Goal: Task Accomplishment & Management: Complete application form

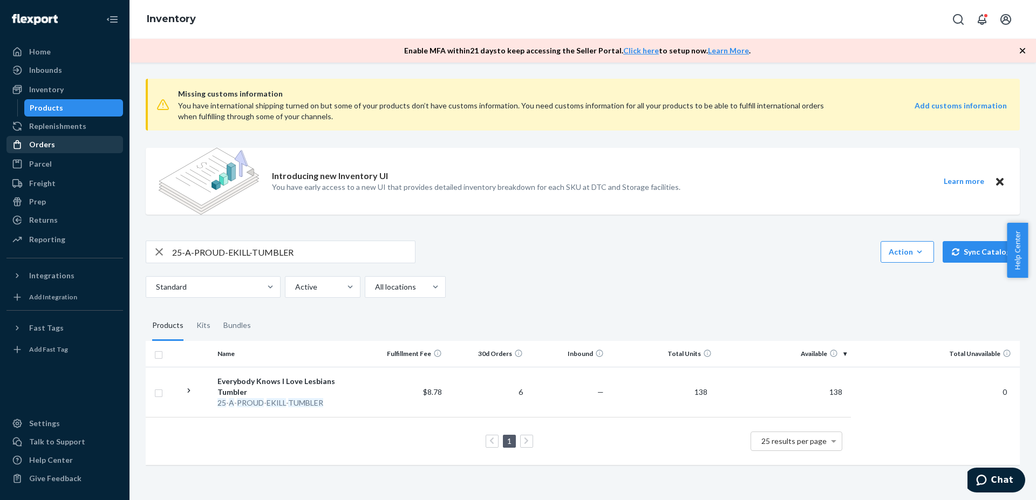
click at [47, 141] on div "Orders" at bounding box center [42, 144] width 26 height 11
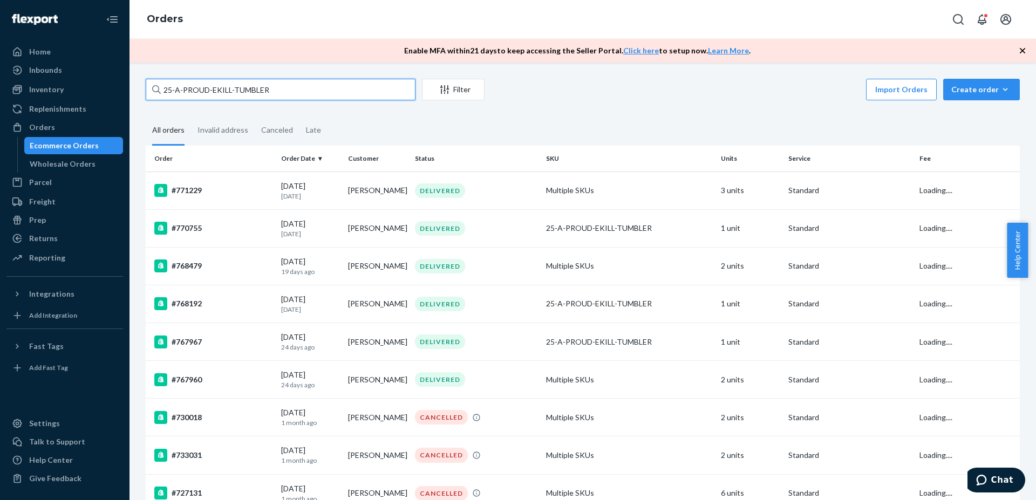
click at [234, 80] on input "25-A-PROUD-EKILL-TUMBLER" at bounding box center [281, 90] width 270 height 22
click at [234, 86] on input "25-A-PROUD-EKILL-TUMBLER" at bounding box center [281, 90] width 270 height 22
paste input "769764"
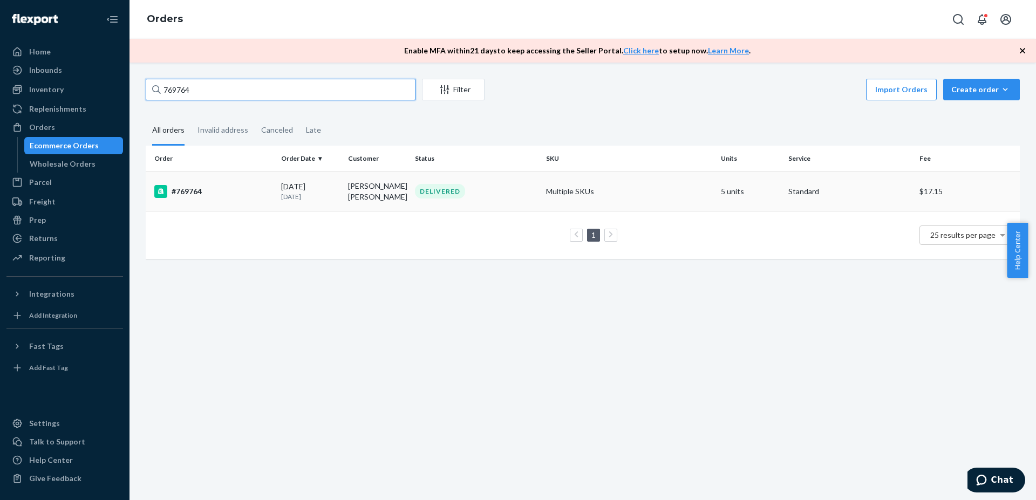
type input "769764"
click at [319, 195] on p "[DATE]" at bounding box center [310, 196] width 58 height 9
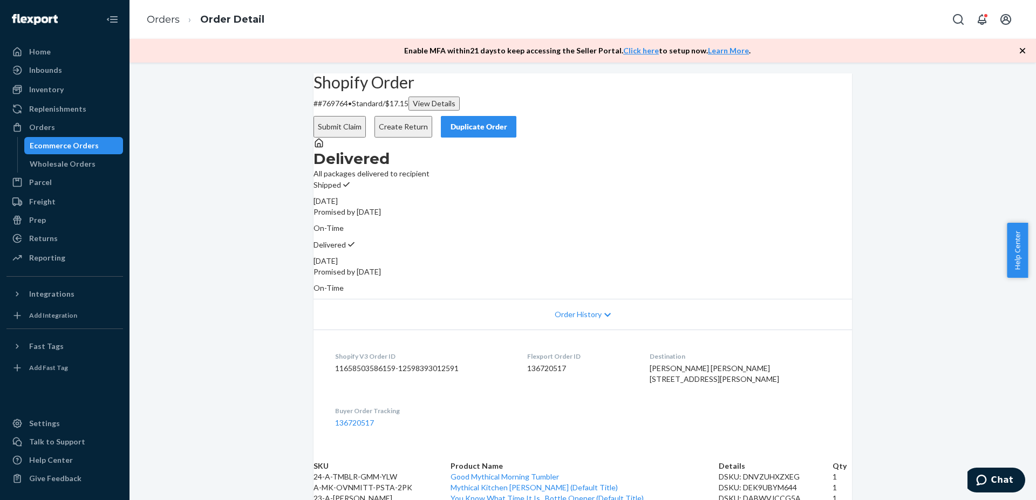
click at [366, 116] on button "Submit Claim" at bounding box center [340, 127] width 52 height 22
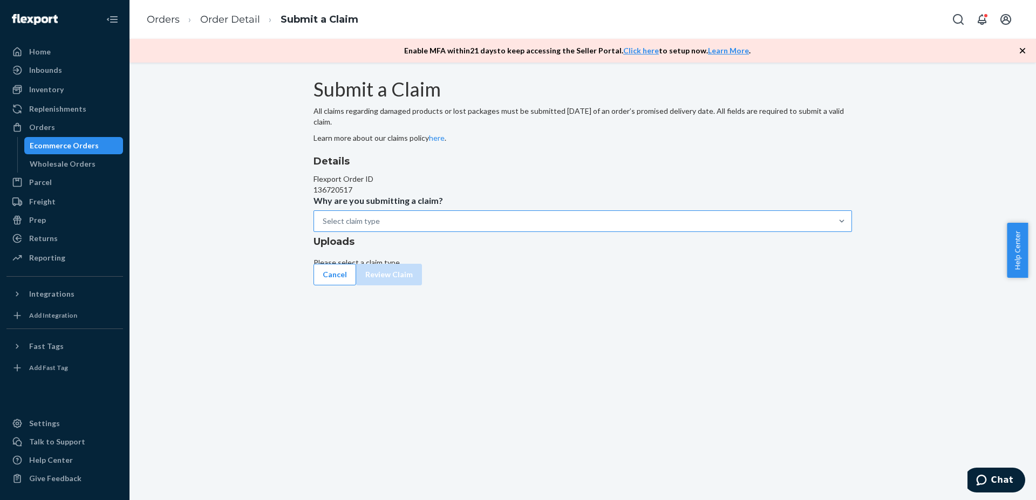
click at [491, 231] on div "Select claim type" at bounding box center [573, 221] width 518 height 19
click at [324, 227] on input "Why are you submitting a claim? Select claim type" at bounding box center [323, 221] width 1 height 11
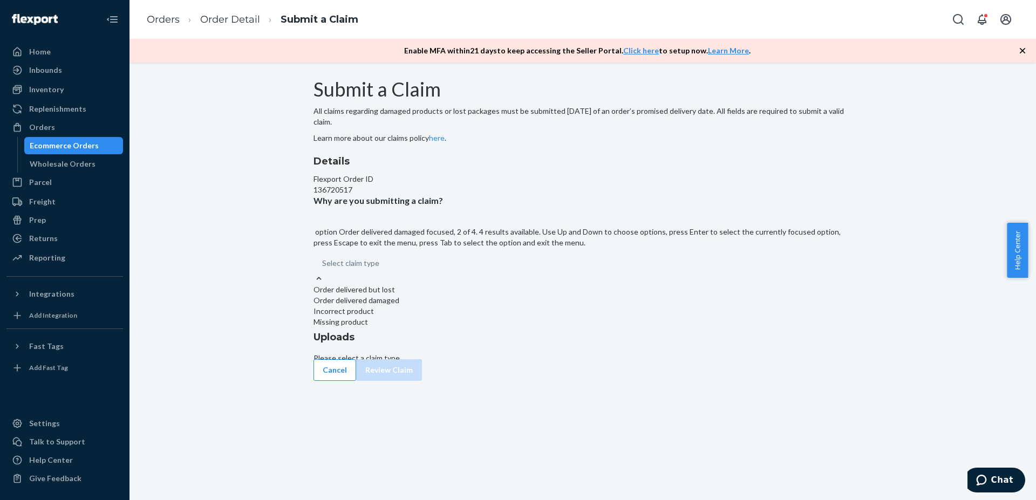
click at [493, 306] on div "Order delivered damaged" at bounding box center [583, 300] width 539 height 11
click at [323, 269] on input "Why are you submitting a claim? option Order delivered damaged focused, 2 of 4.…" at bounding box center [322, 263] width 1 height 11
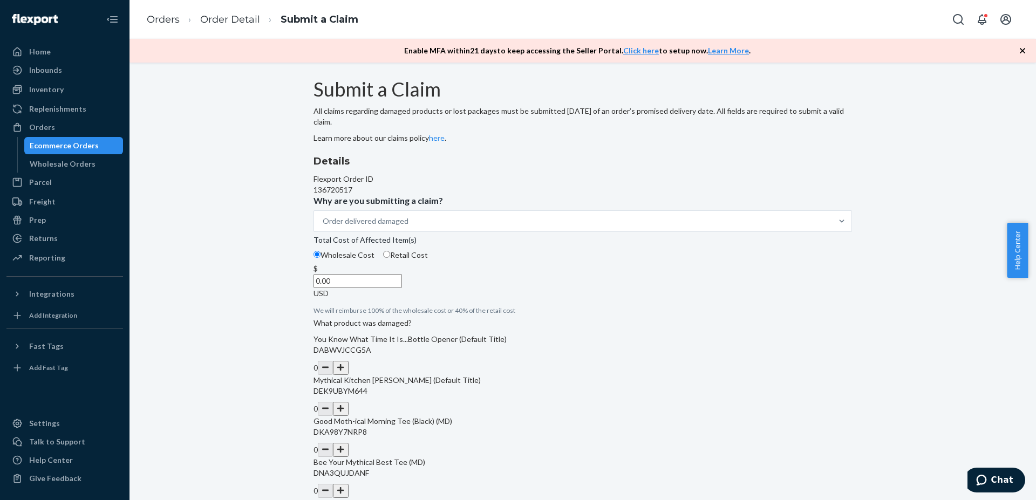
click at [428, 260] on span "Retail Cost" at bounding box center [409, 254] width 38 height 9
click at [390, 258] on input "Retail Cost" at bounding box center [386, 254] width 7 height 7
radio input "true"
radio input "false"
click at [402, 288] on input "0.00" at bounding box center [358, 281] width 89 height 14
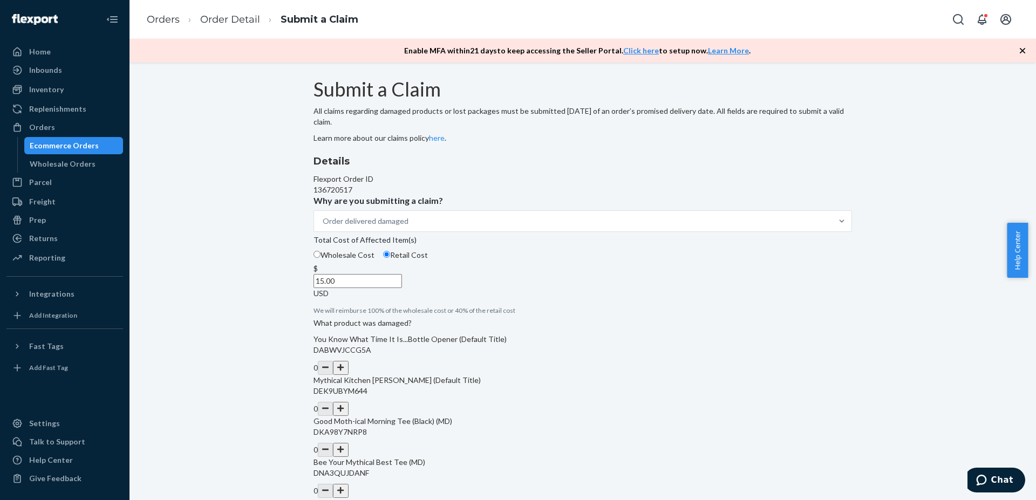
type input "15.00"
click at [550, 309] on div "Details Flexport Order ID 136720517 Why are you submitting a claim? Order deliv…" at bounding box center [583, 352] width 539 height 396
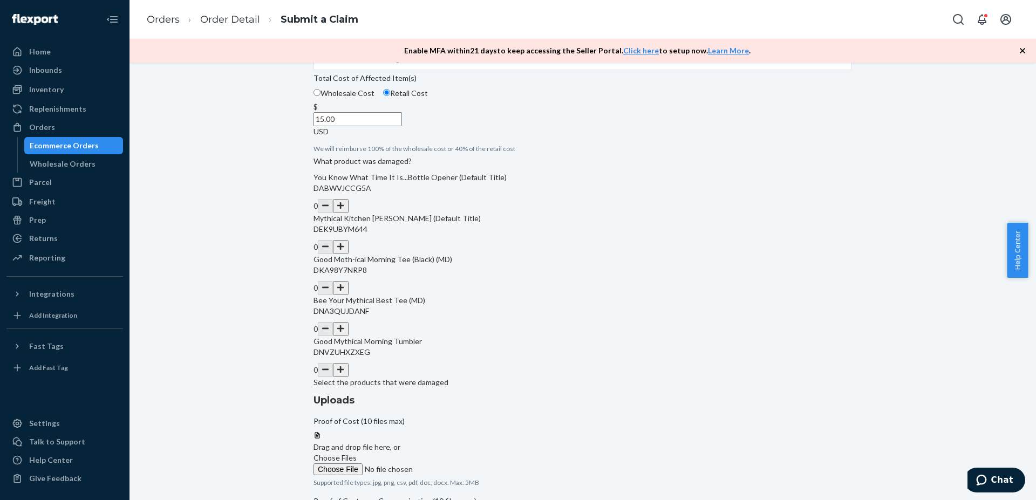
scroll to position [181, 0]
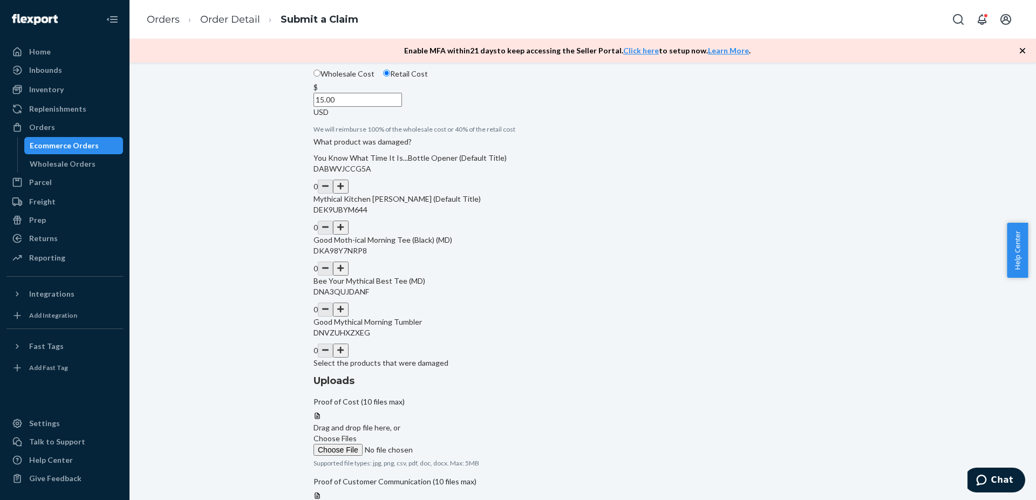
click at [348, 358] on button "button" at bounding box center [340, 351] width 15 height 14
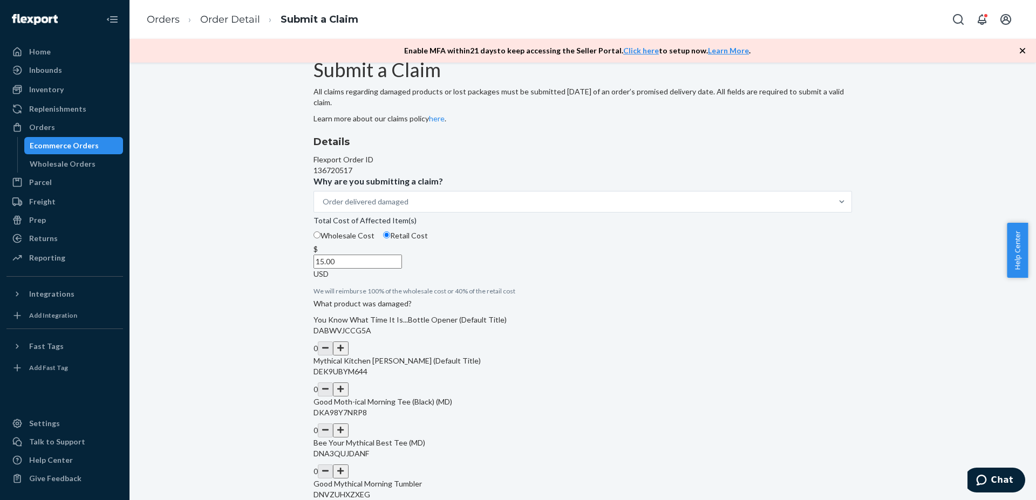
scroll to position [73, 0]
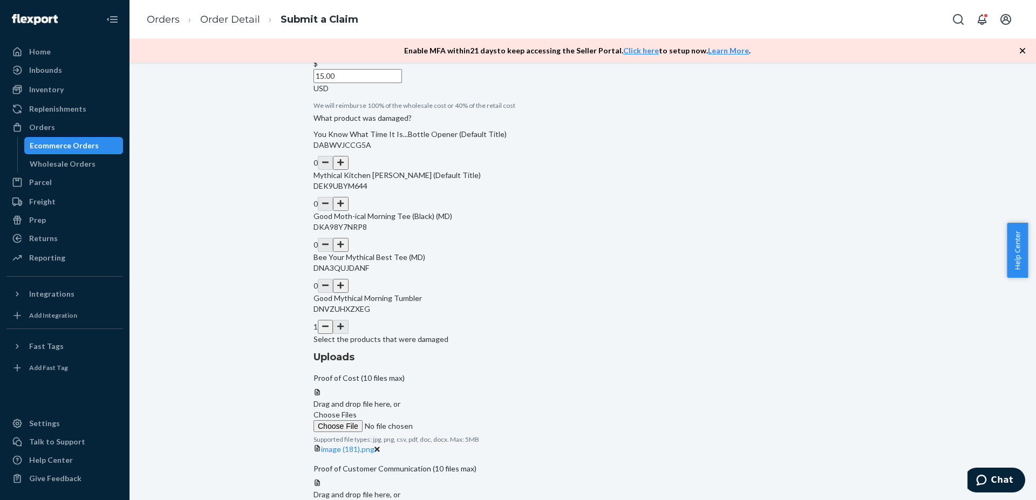
scroll to position [212, 0]
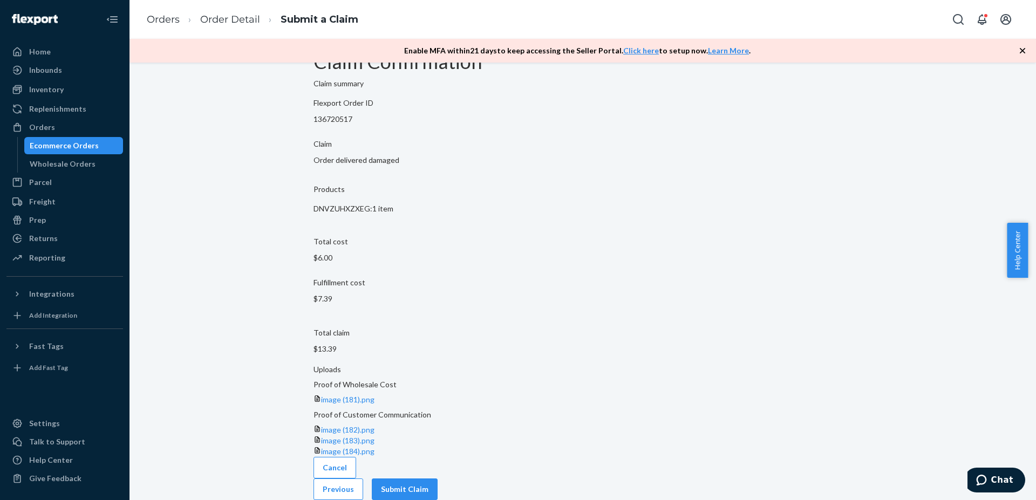
scroll to position [13, 0]
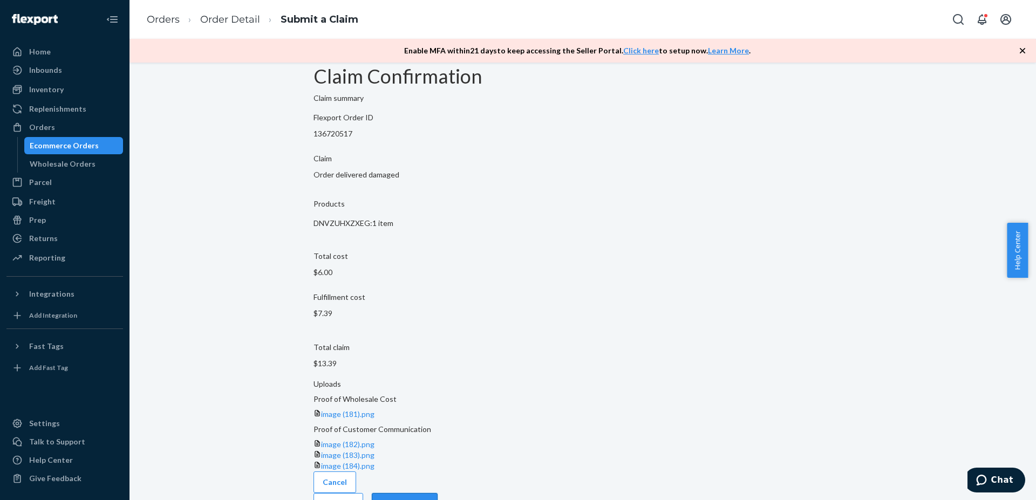
click at [438, 493] on button "Submit Claim" at bounding box center [405, 504] width 66 height 22
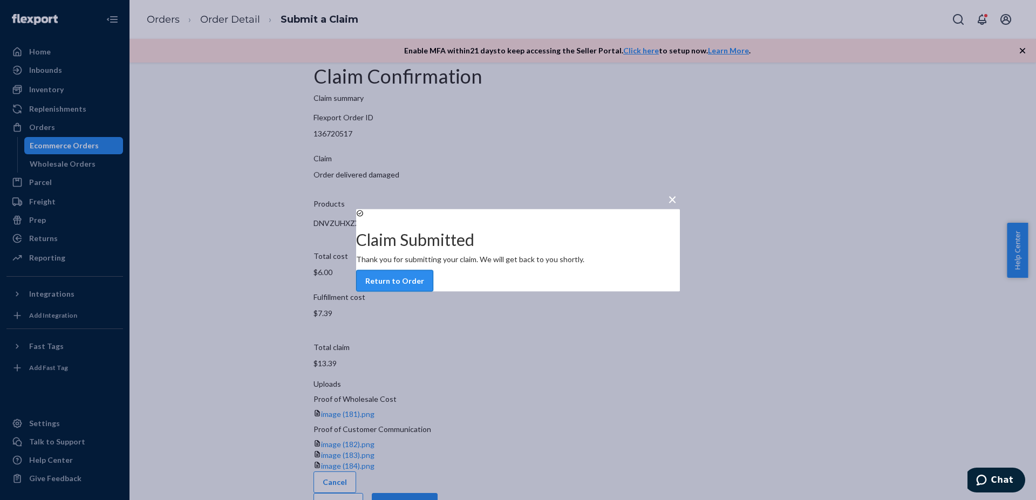
click at [433, 291] on button "Return to Order" at bounding box center [394, 281] width 77 height 22
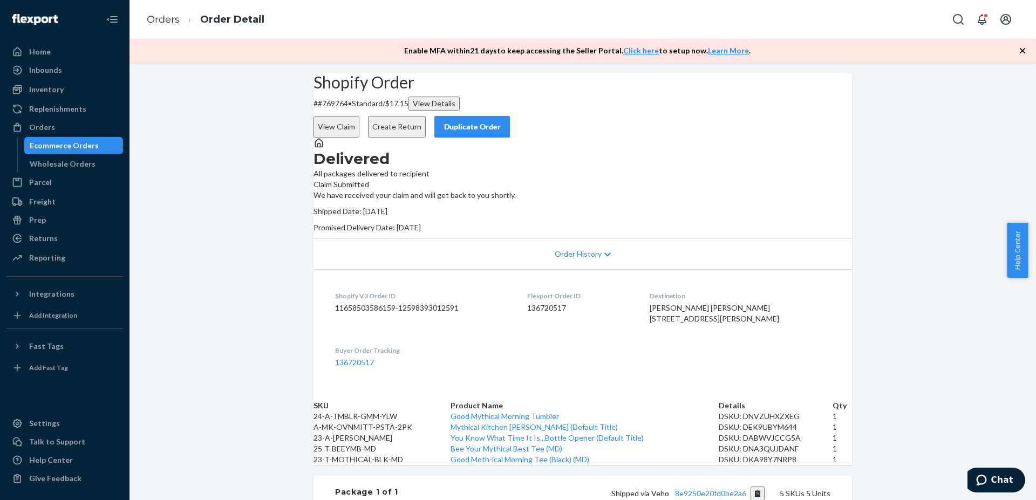
click at [501, 121] on div "Duplicate Order" at bounding box center [472, 126] width 57 height 11
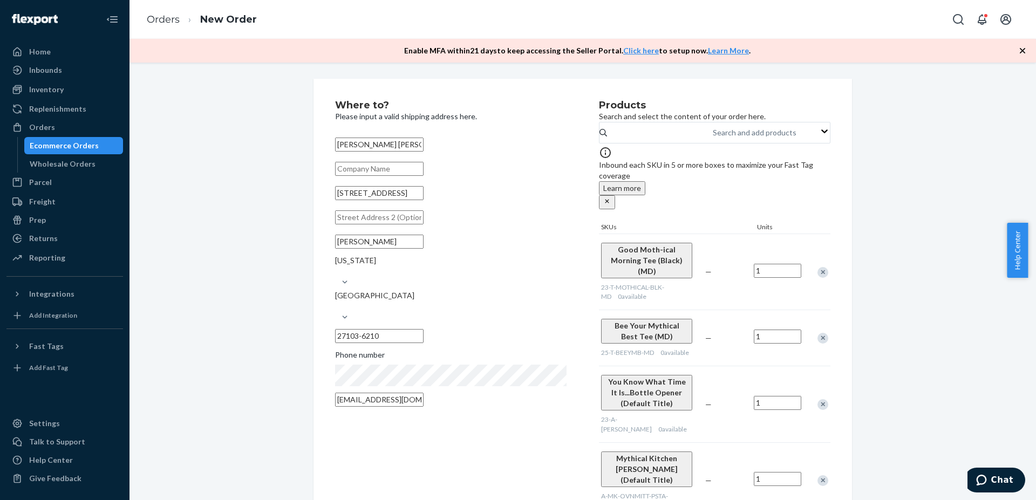
click at [821, 267] on div "Remove Item" at bounding box center [823, 272] width 11 height 11
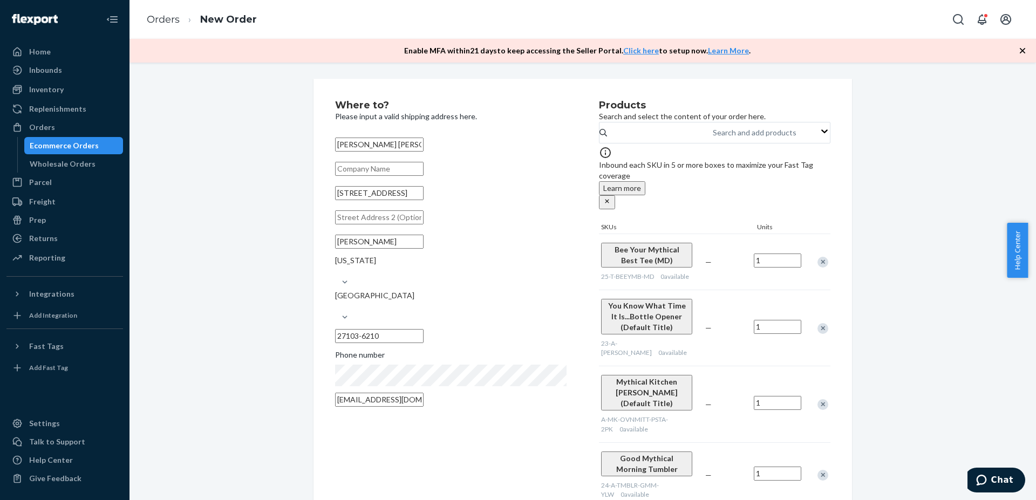
click at [821, 257] on div "Remove Item" at bounding box center [823, 262] width 11 height 11
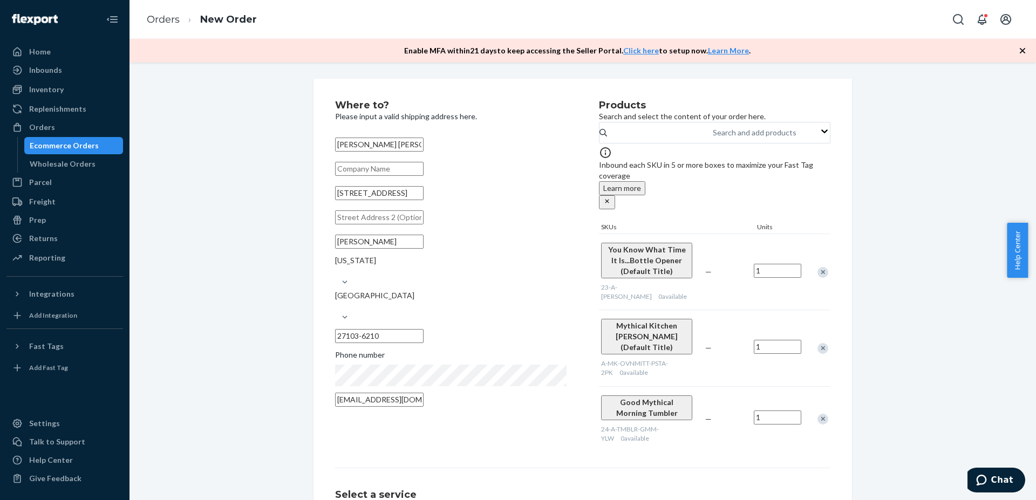
click at [821, 267] on div "Remove Item" at bounding box center [823, 272] width 11 height 11
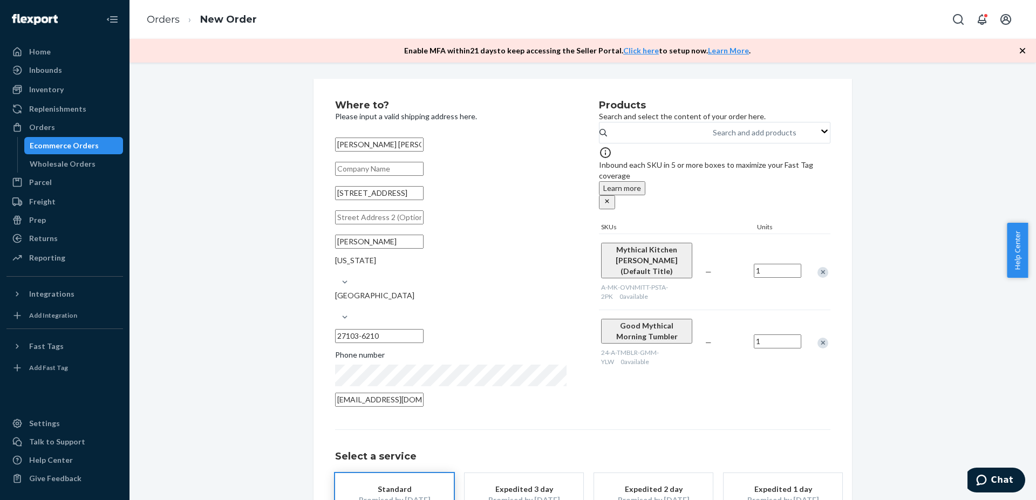
click at [821, 267] on div "Remove Item" at bounding box center [823, 272] width 11 height 11
click at [821, 262] on div "Remove Item" at bounding box center [823, 267] width 11 height 11
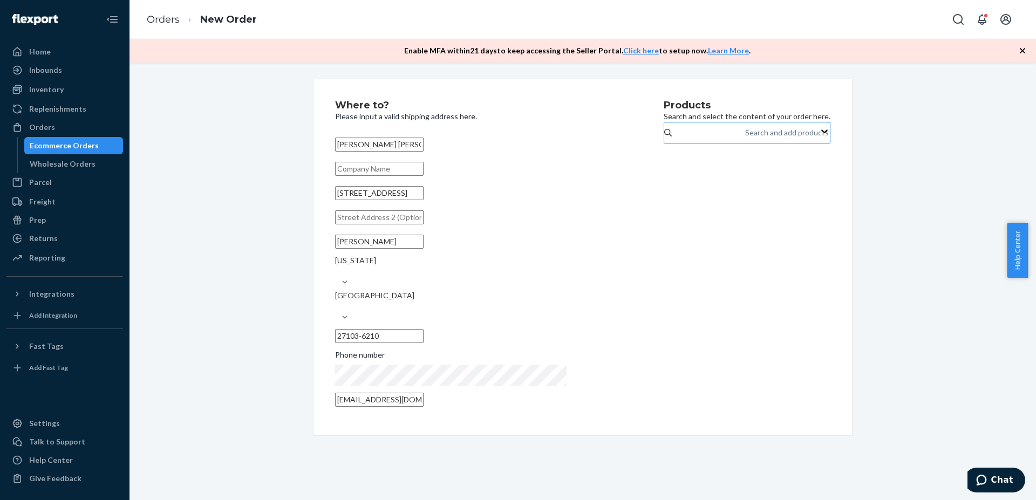
click at [745, 138] on div "Search and add products" at bounding box center [787, 132] width 84 height 11
click at [745, 138] on input "Search and add products" at bounding box center [745, 132] width 1 height 11
paste input "24-A-TMBLR-GMM-YLW"
type input "24-A-TMBLR-GMM-YLW"
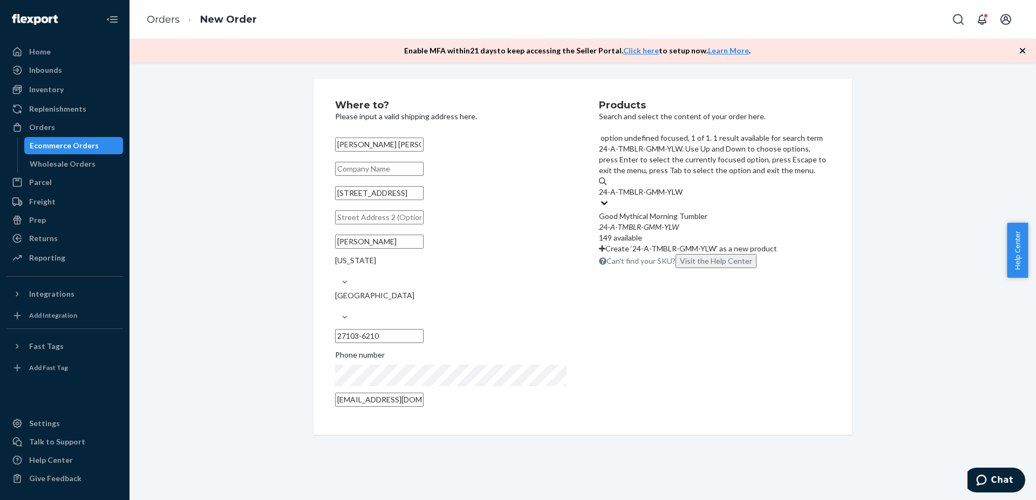
click at [742, 222] on div "24 - A - TMBLR - GMM - YLW" at bounding box center [715, 227] width 232 height 11
click at [683, 187] on input "24-A-TMBLR-GMM-YLW" at bounding box center [641, 192] width 84 height 11
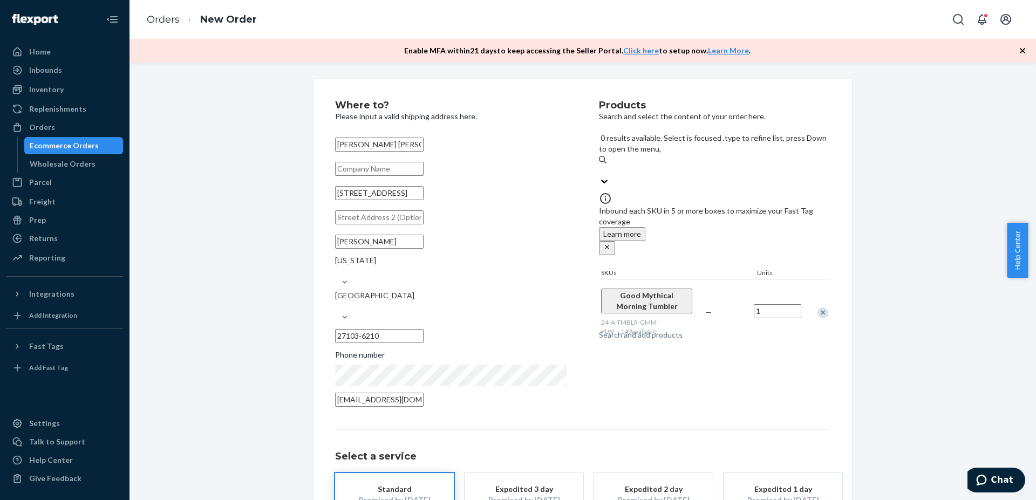
click at [703, 376] on div "Products Search and select the content of your order here. 0 results available.…" at bounding box center [715, 256] width 232 height 313
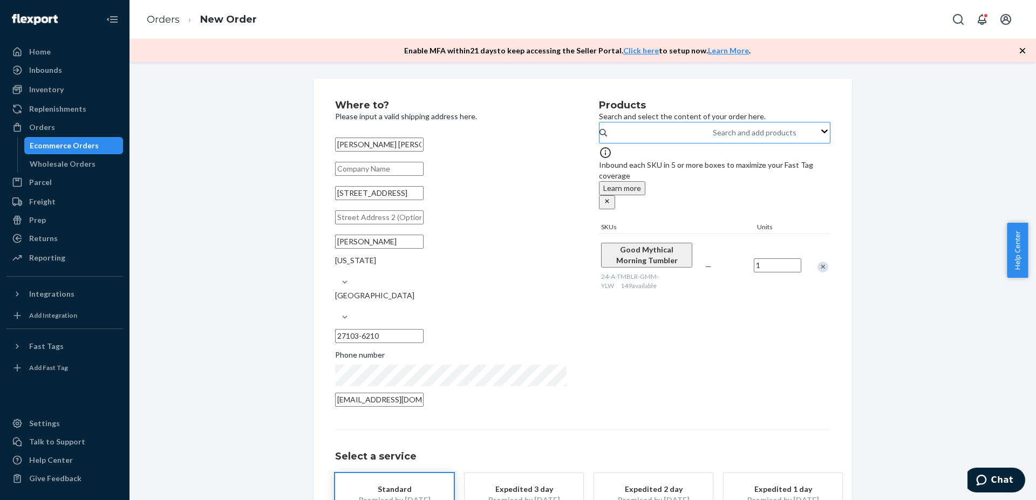
scroll to position [69, 0]
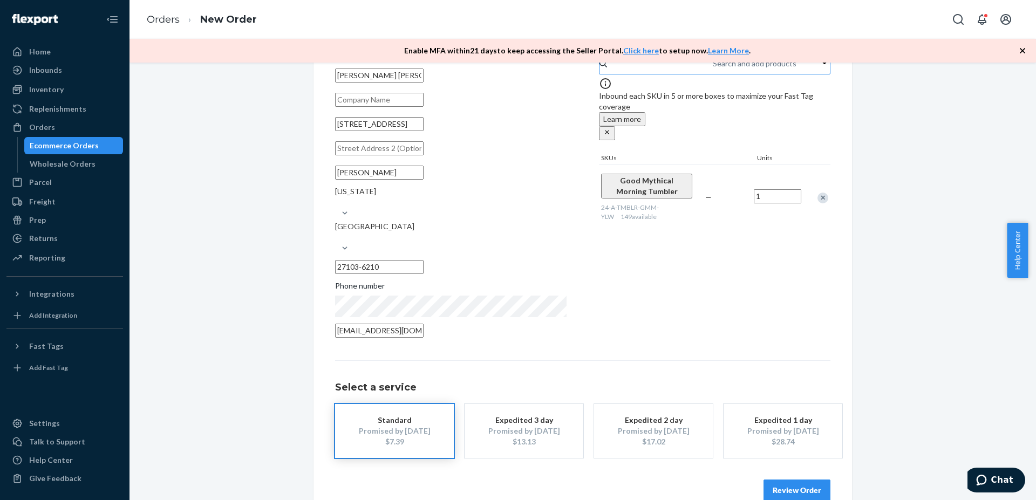
click at [797, 480] on button "Review Order" at bounding box center [797, 491] width 67 height 22
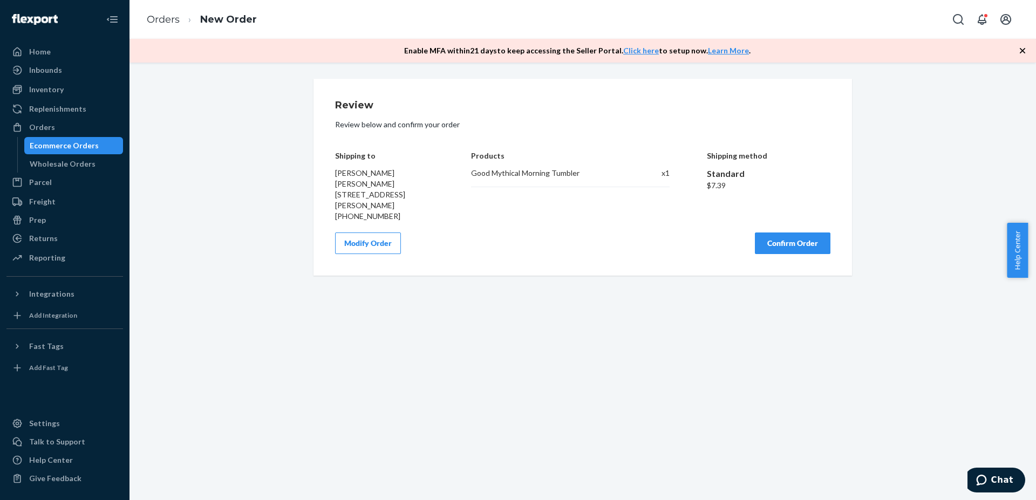
click at [365, 243] on button "Modify Order" at bounding box center [368, 244] width 66 height 22
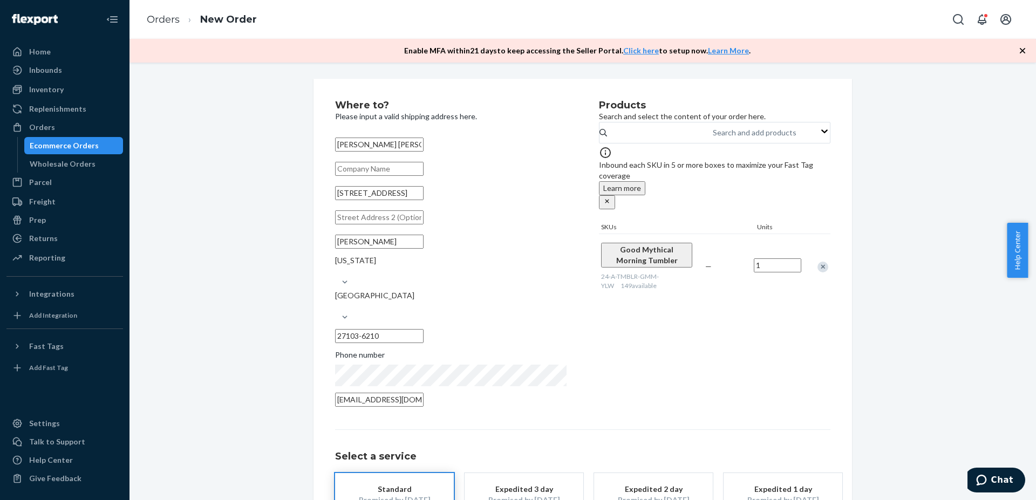
click at [761, 356] on div "Products Search and select the content of your order here. Search and add produ…" at bounding box center [715, 256] width 232 height 313
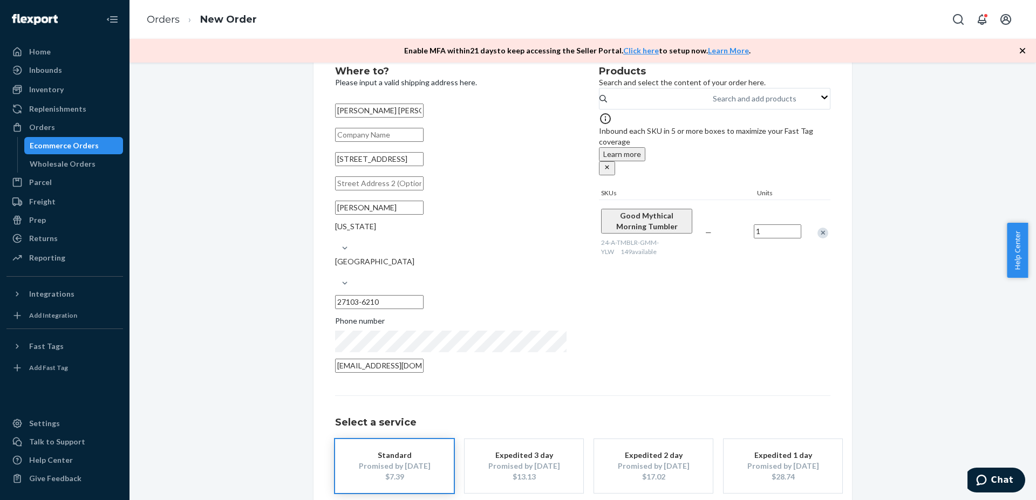
scroll to position [69, 0]
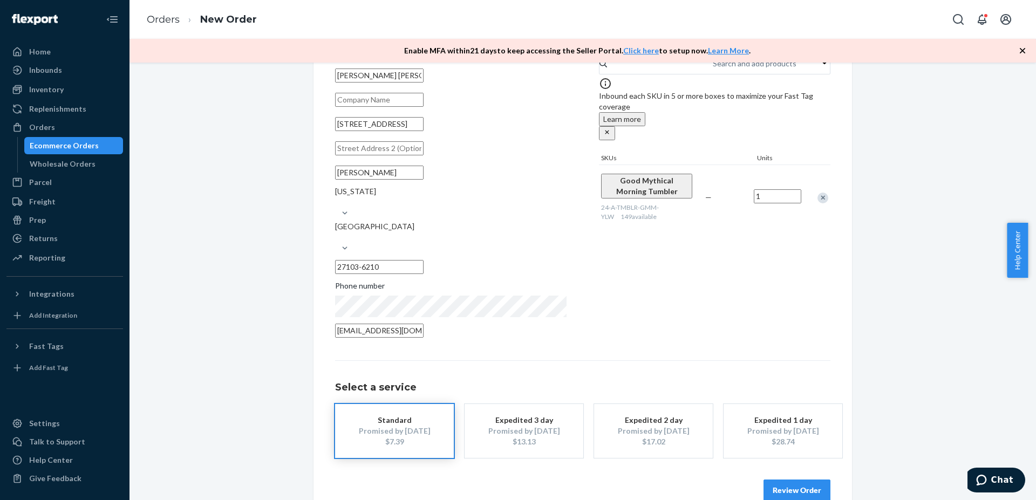
click at [794, 480] on button "Review Order" at bounding box center [797, 491] width 67 height 22
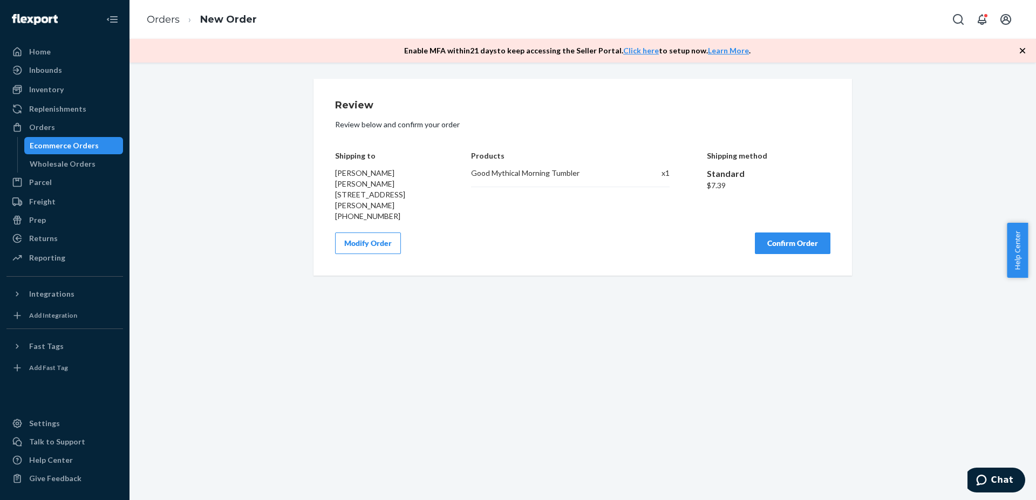
click at [766, 245] on button "Confirm Order" at bounding box center [793, 244] width 76 height 22
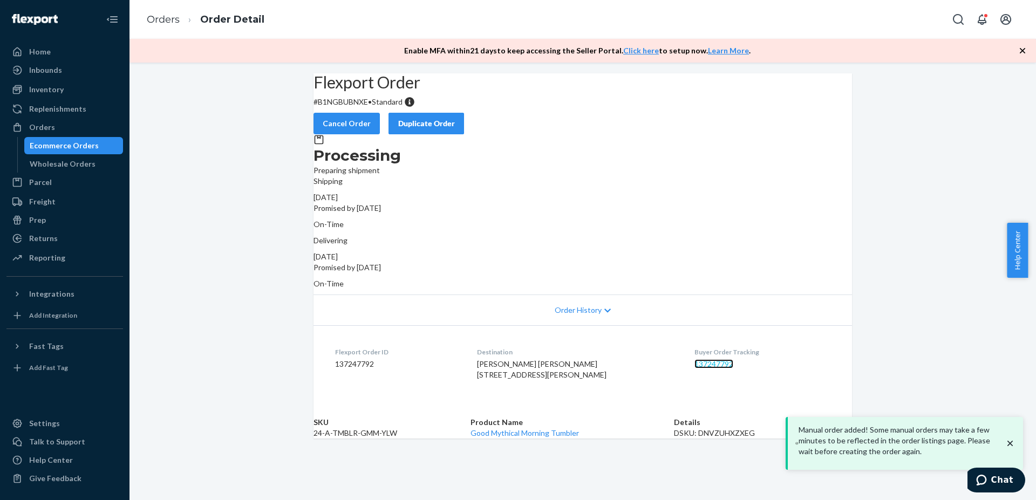
click at [709, 361] on link "137247792" at bounding box center [714, 363] width 39 height 9
click at [1009, 22] on icon "Open account menu" at bounding box center [1006, 19] width 13 height 13
click at [859, 33] on div "Log out" at bounding box center [846, 27] width 26 height 11
